Goal: Navigation & Orientation: Find specific page/section

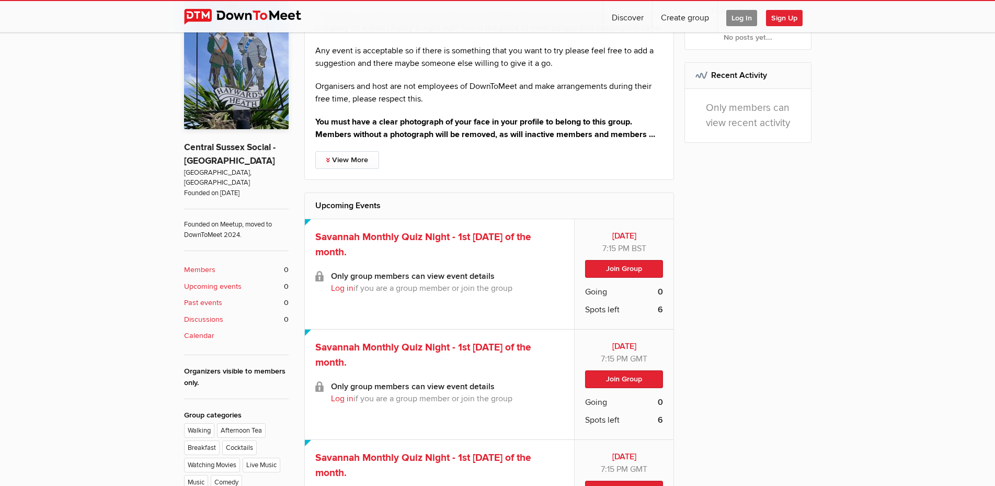
scroll to position [374, 0]
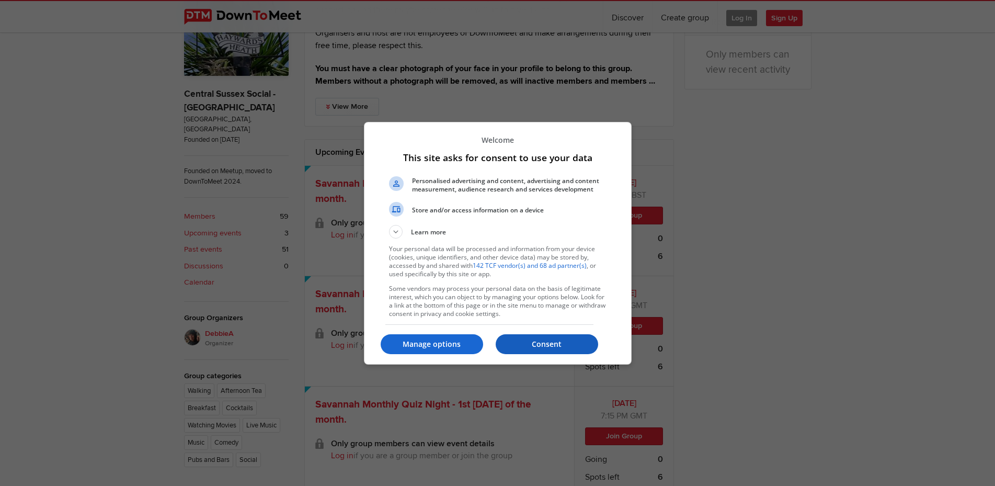
click at [557, 343] on p "Consent" at bounding box center [547, 344] width 103 height 10
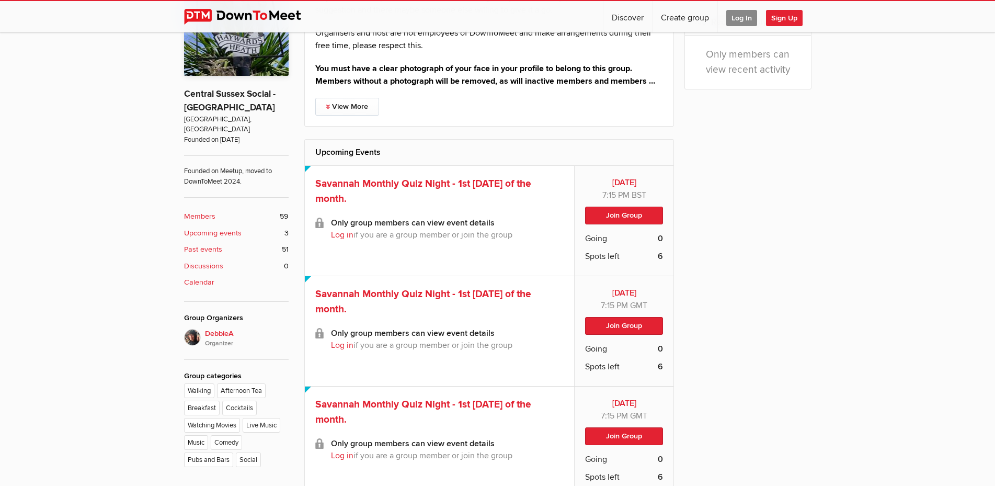
click at [741, 15] on span "Log In" at bounding box center [742, 18] width 31 height 16
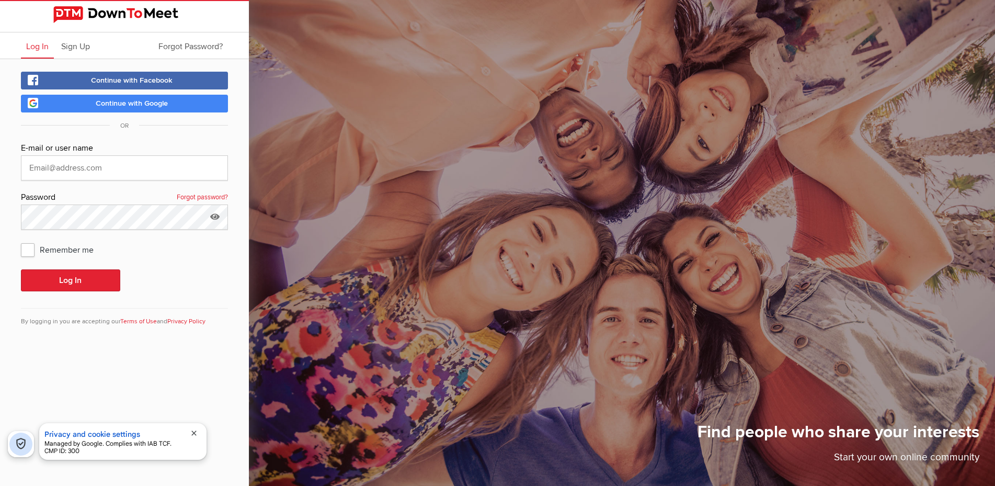
type input "[PERSON_NAME][EMAIL_ADDRESS][DOMAIN_NAME]"
click at [75, 279] on button "Log In" at bounding box center [70, 280] width 99 height 22
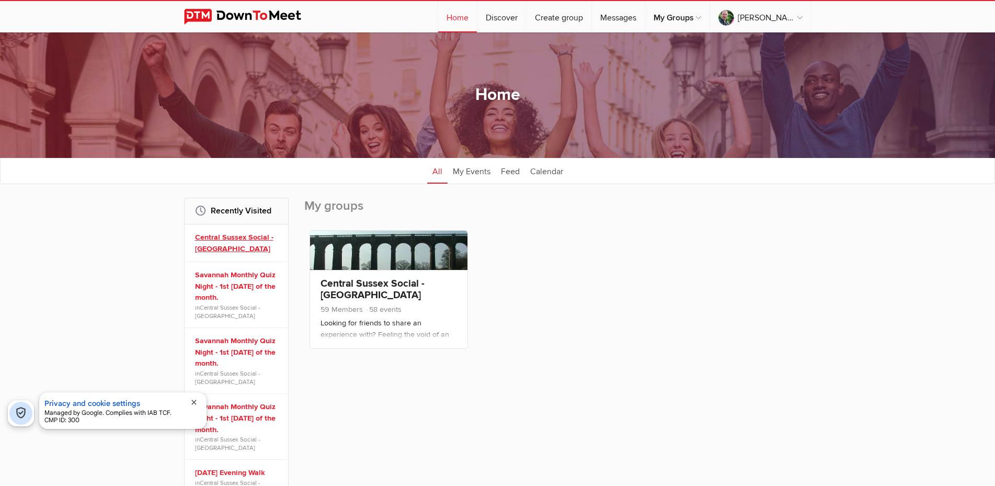
click at [219, 235] on link "Central Sussex Social - [GEOGRAPHIC_DATA]" at bounding box center [238, 243] width 86 height 22
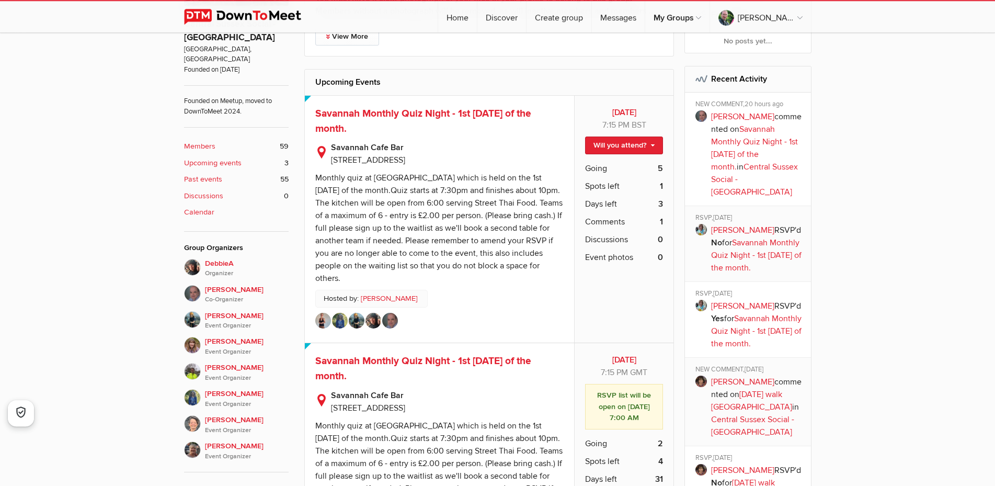
scroll to position [427, 0]
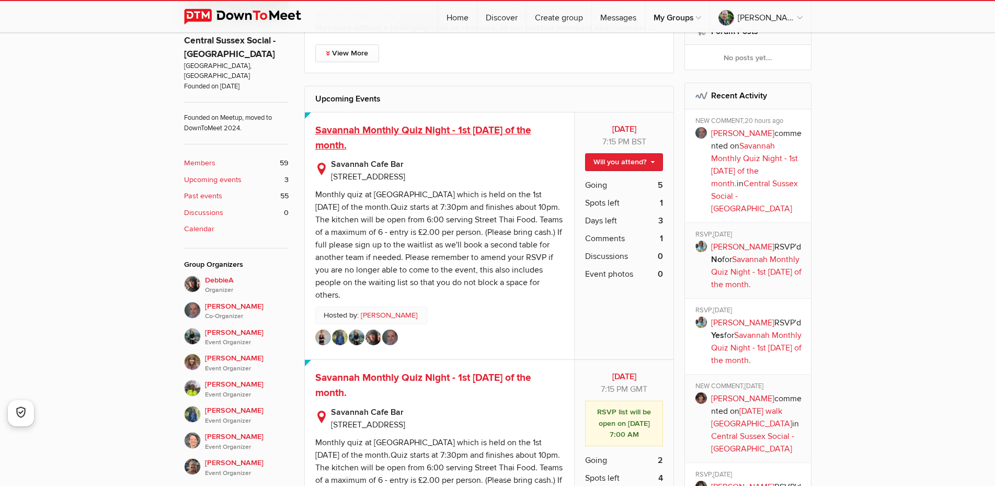
click at [441, 141] on span "Savannah Monthly Quiz Night - 1st [DATE] of the month." at bounding box center [423, 138] width 216 height 28
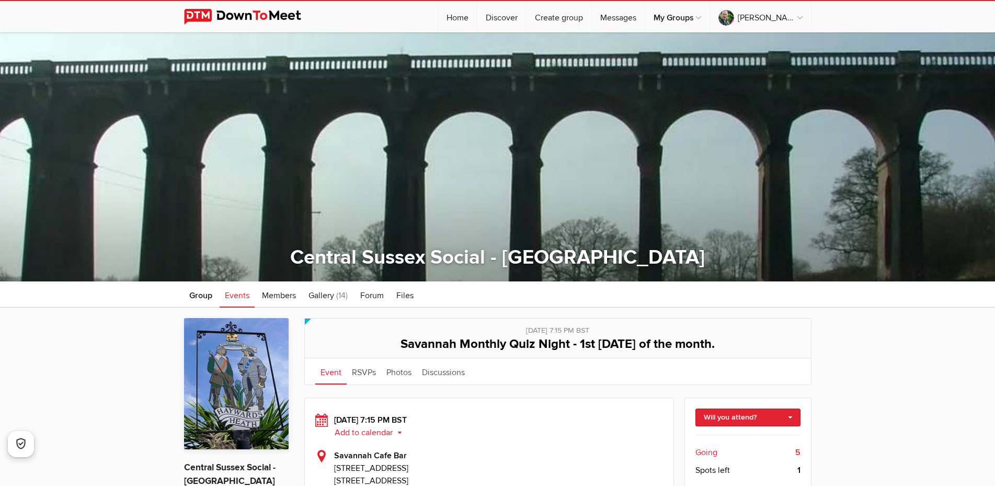
scroll to position [267, 0]
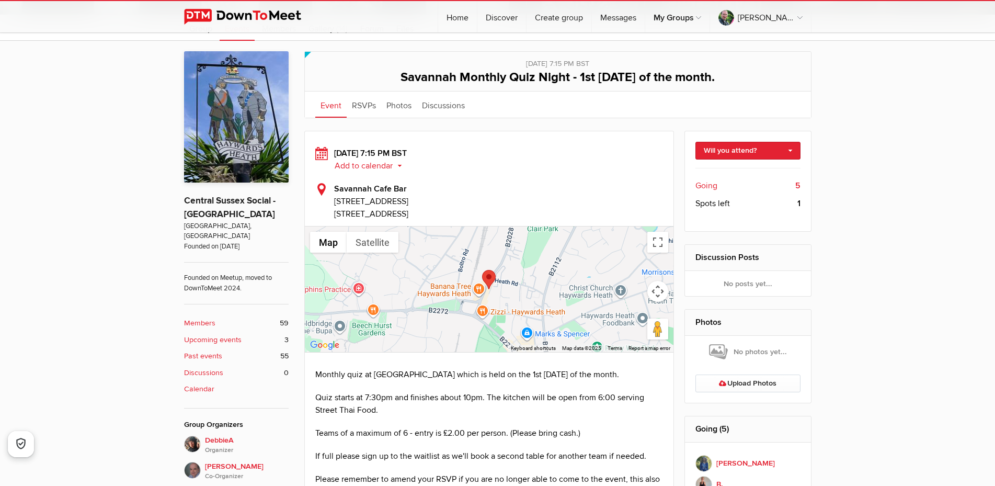
click at [205, 318] on b "Members" at bounding box center [199, 324] width 31 height 12
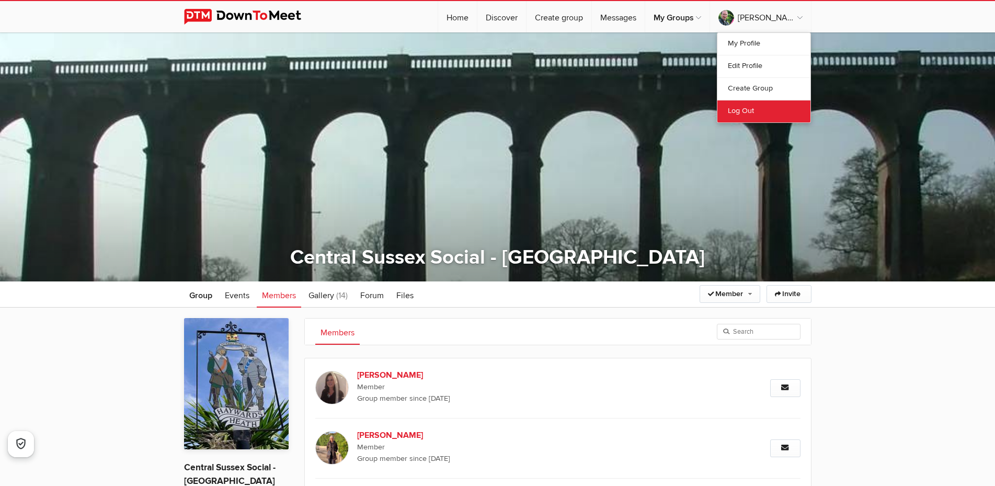
click at [742, 111] on link "Log Out" at bounding box center [764, 111] width 93 height 22
